Goal: Task Accomplishment & Management: Manage account settings

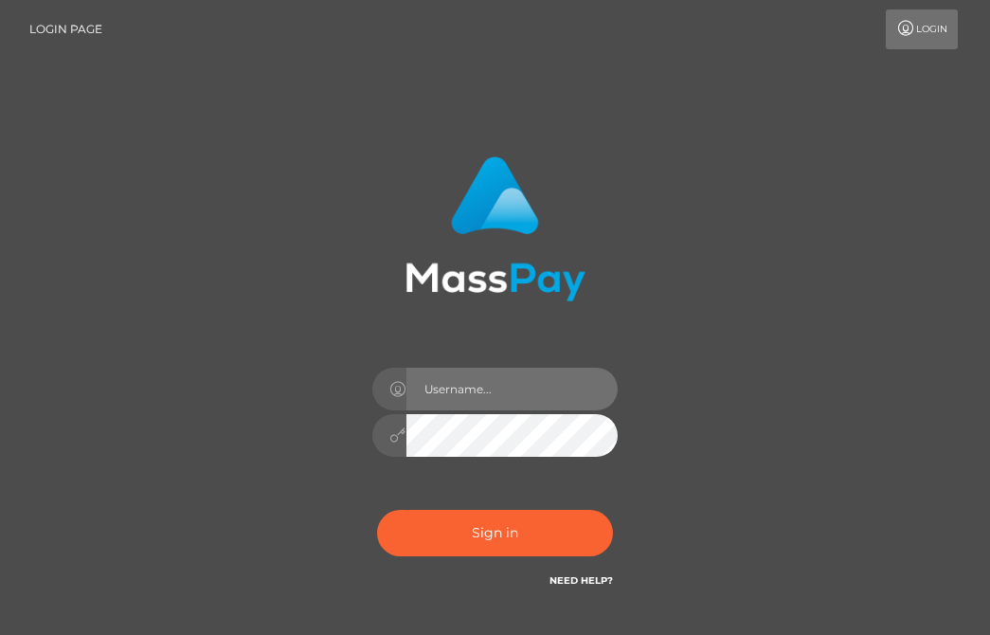
click at [494, 391] on input "text" at bounding box center [512, 388] width 212 height 43
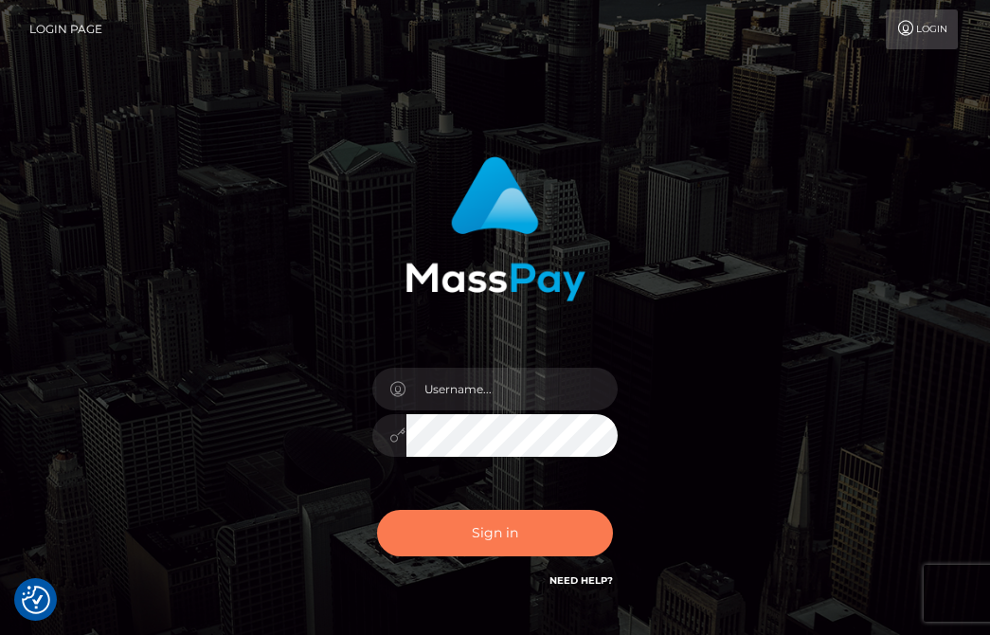
click at [466, 539] on button "Sign in" at bounding box center [495, 533] width 237 height 46
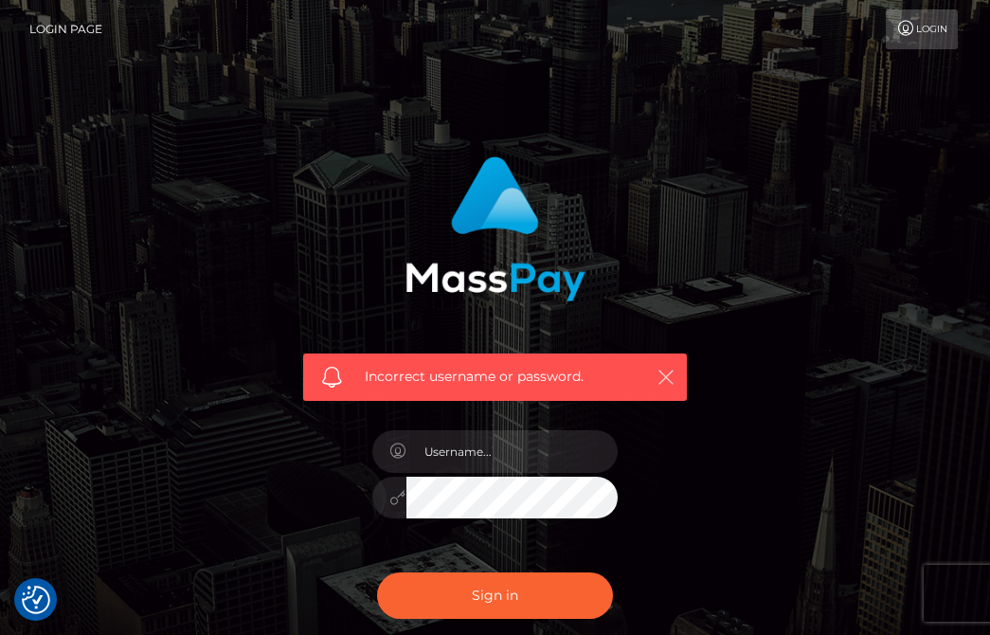
click at [671, 373] on icon "button" at bounding box center [665, 376] width 19 height 19
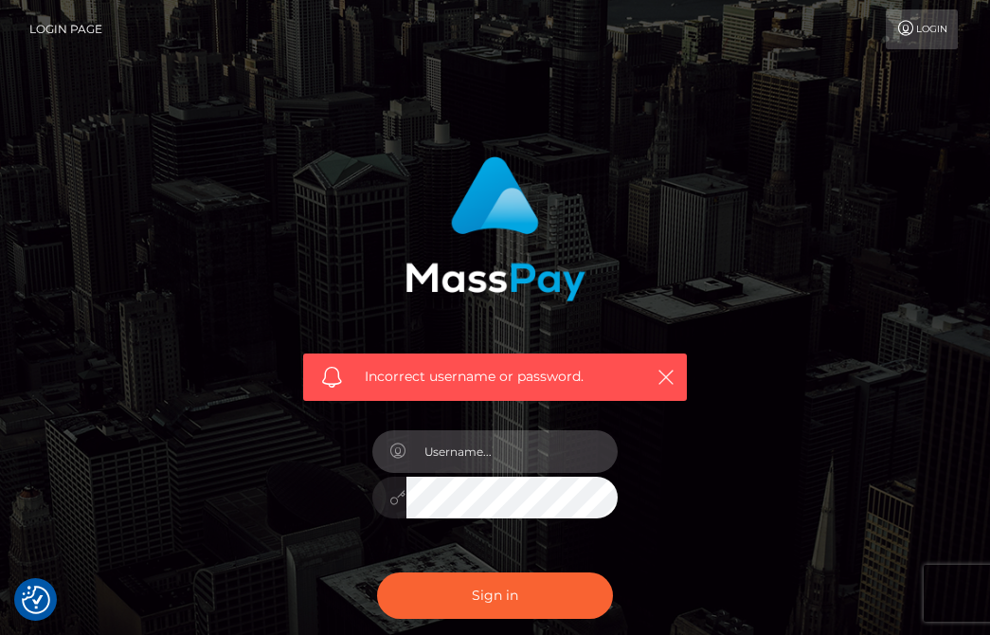
click at [535, 469] on input "text" at bounding box center [512, 451] width 212 height 43
type input "[EMAIL_ADDRESS][DOMAIN_NAME]"
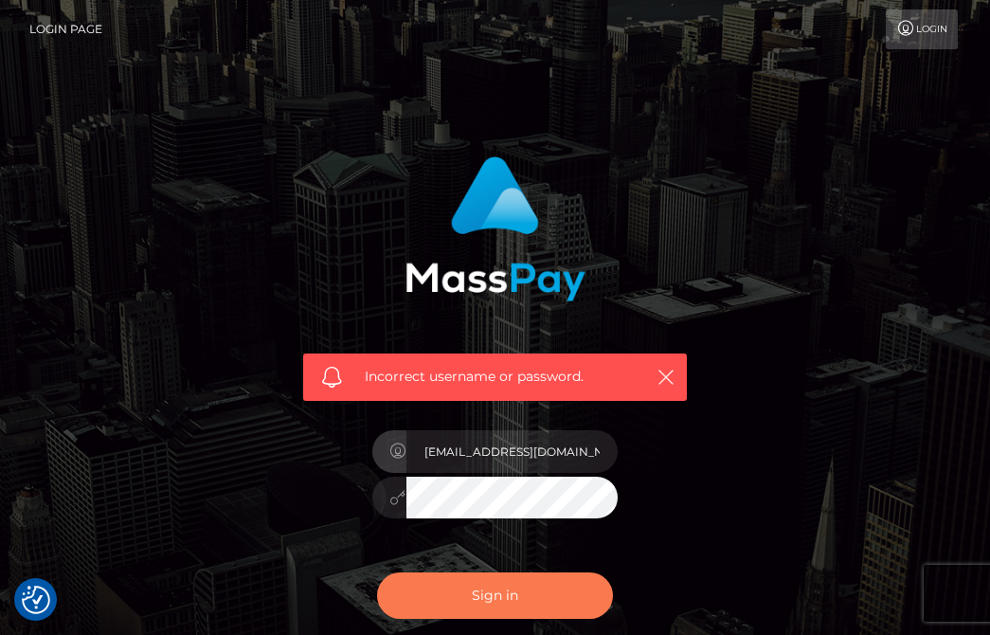
click at [556, 596] on button "Sign in" at bounding box center [495, 595] width 237 height 46
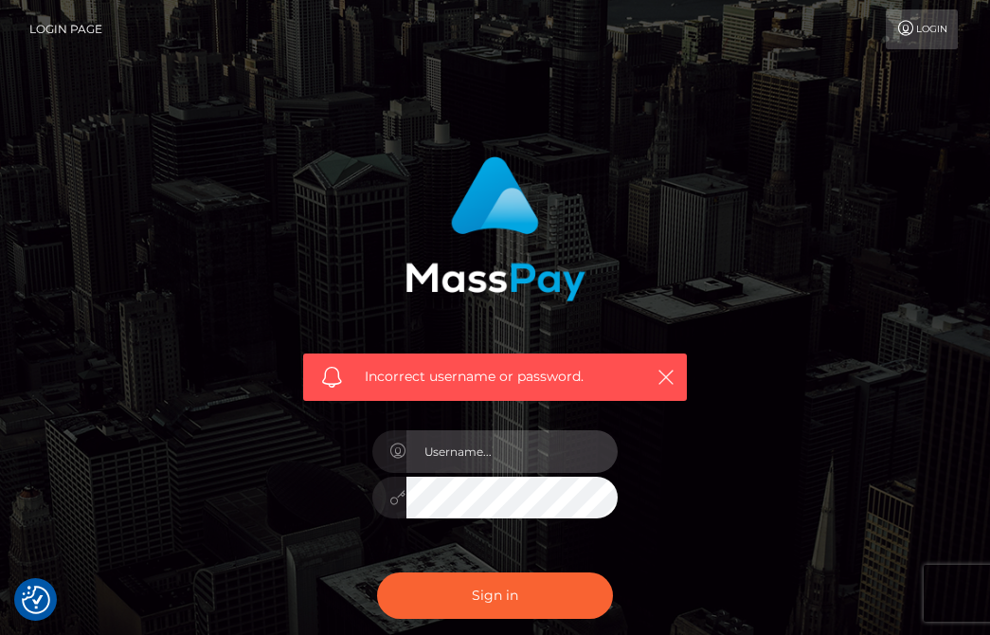
click at [502, 465] on input "text" at bounding box center [512, 451] width 212 height 43
type input "tjikomes@gmail.com"
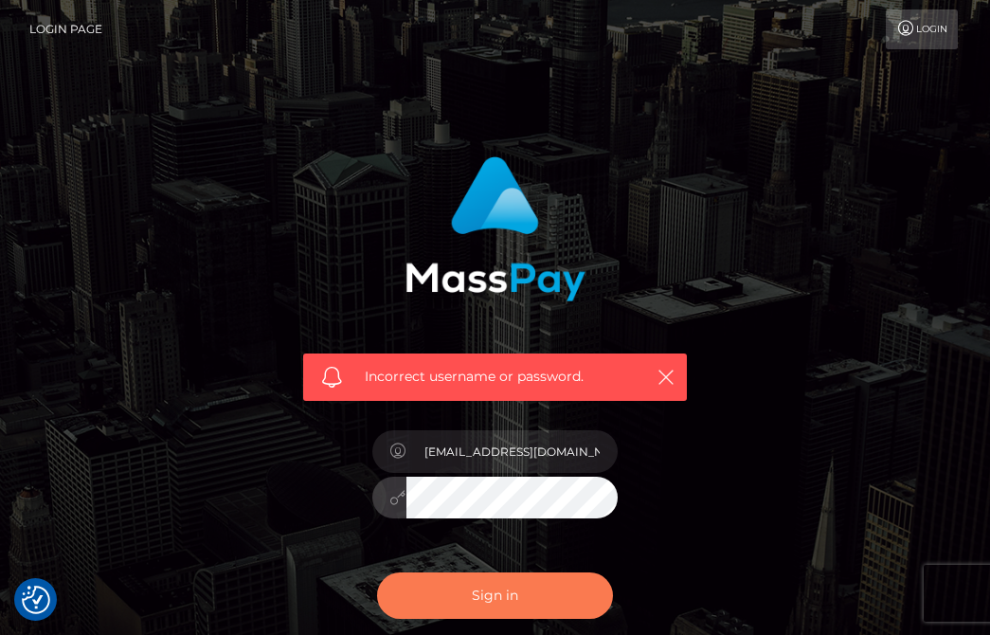
click at [423, 606] on button "Sign in" at bounding box center [495, 595] width 237 height 46
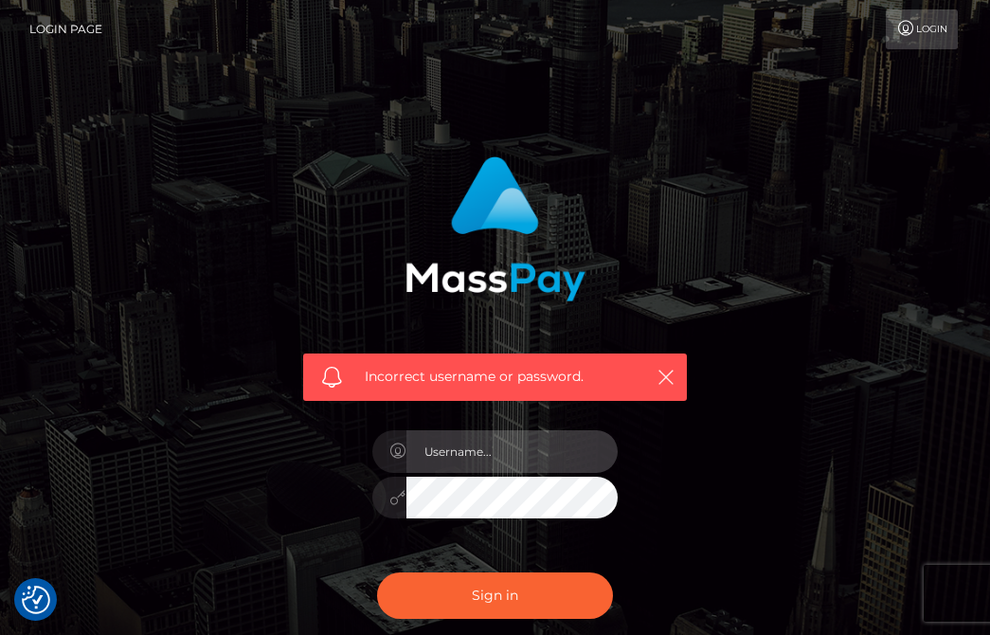
click at [546, 456] on input "text" at bounding box center [512, 451] width 212 height 43
type input "tjikomes@gmail.com"
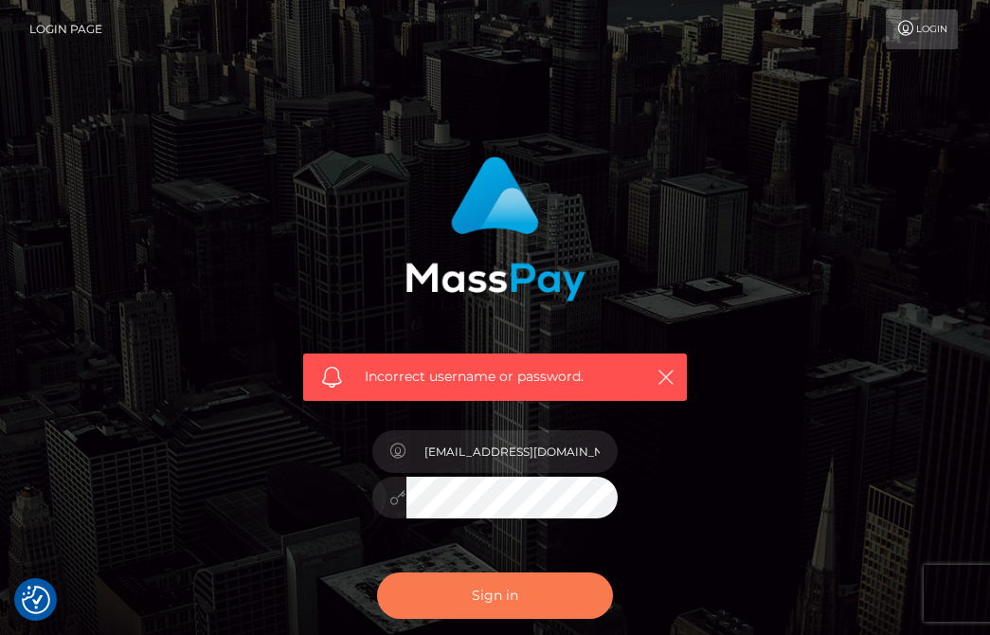
click at [433, 596] on button "Sign in" at bounding box center [495, 595] width 237 height 46
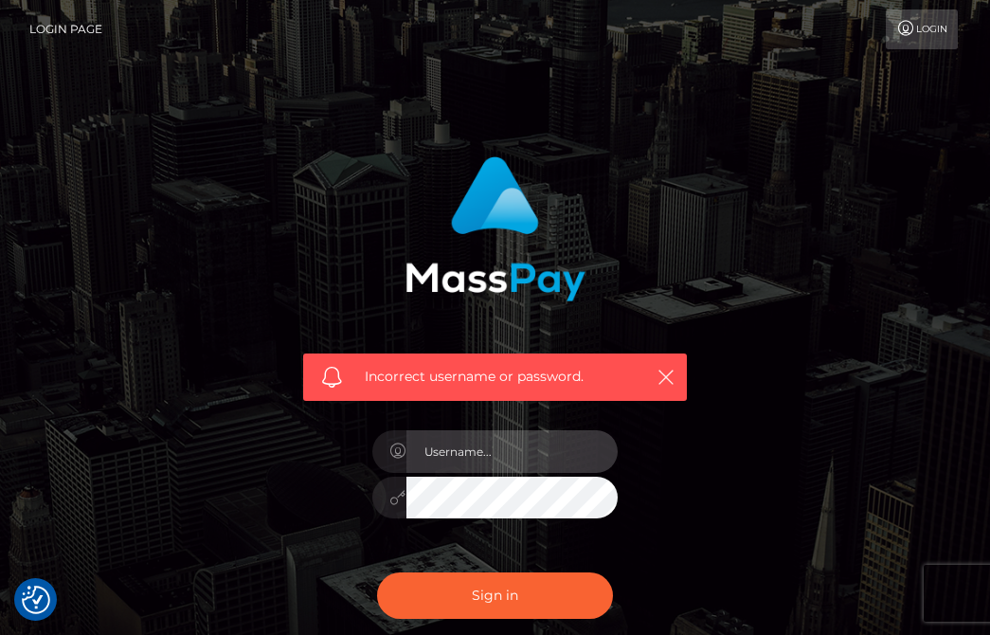
click at [537, 459] on input "text" at bounding box center [512, 451] width 212 height 43
type input "[EMAIL_ADDRESS][DOMAIN_NAME]"
